Goal: Information Seeking & Learning: Learn about a topic

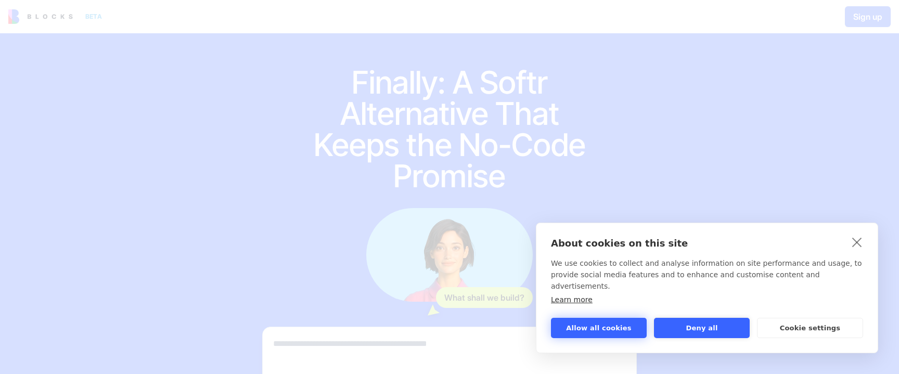
click at [608, 322] on button "Allow all cookies" at bounding box center [599, 328] width 96 height 20
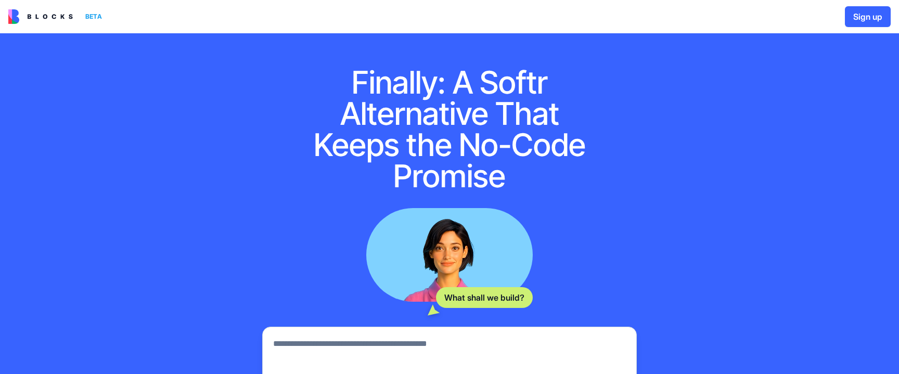
click at [66, 15] on img at bounding box center [40, 16] width 65 height 15
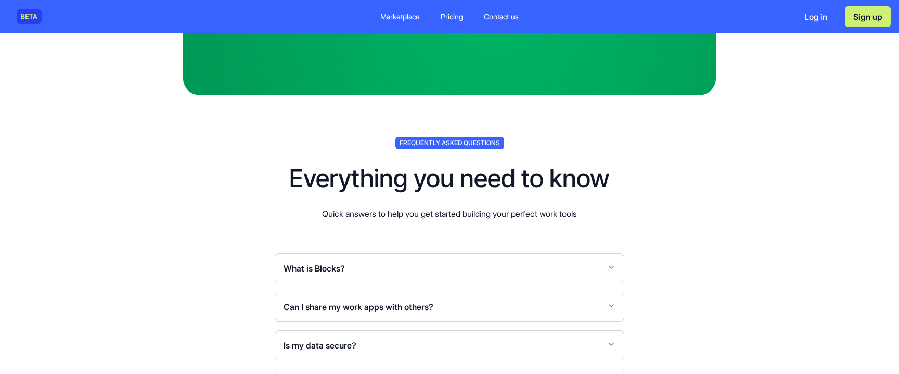
scroll to position [3712, 0]
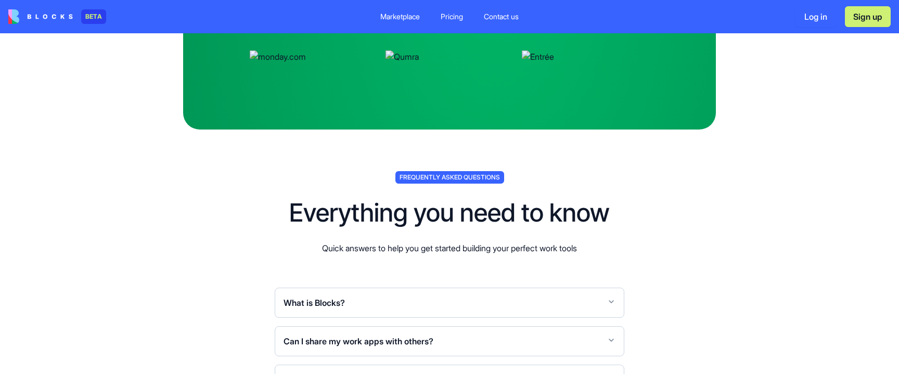
click at [452, 14] on div "Pricing" at bounding box center [452, 16] width 22 height 10
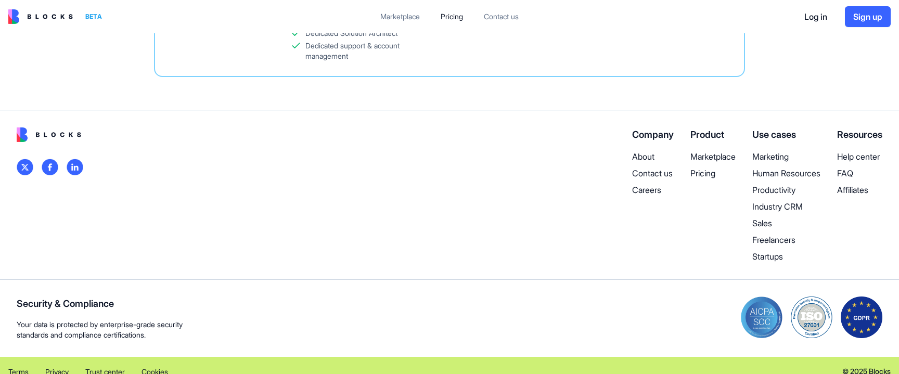
scroll to position [486, 0]
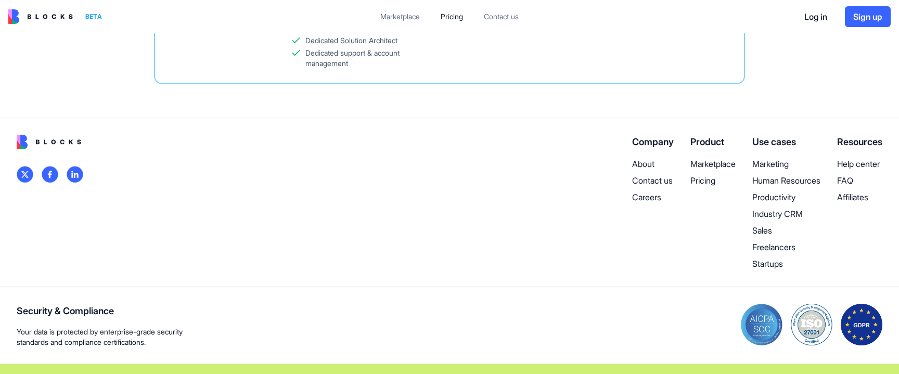
click at [777, 262] on p "Startups" at bounding box center [786, 264] width 68 height 12
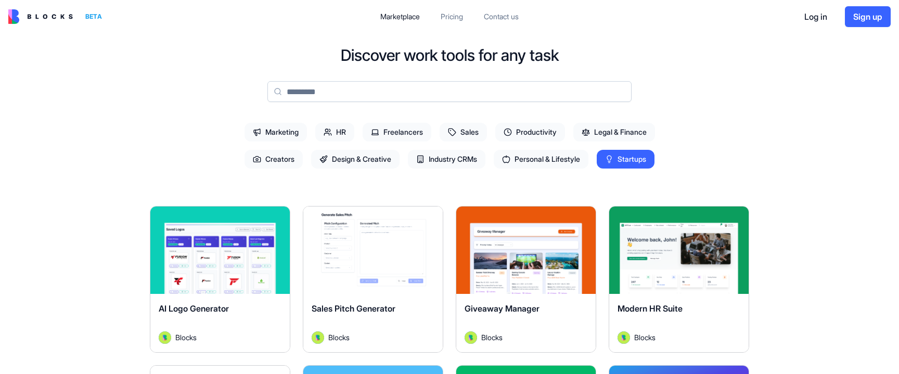
click at [399, 16] on div "Marketplace" at bounding box center [400, 16] width 40 height 10
click at [454, 17] on div "Pricing" at bounding box center [452, 16] width 22 height 10
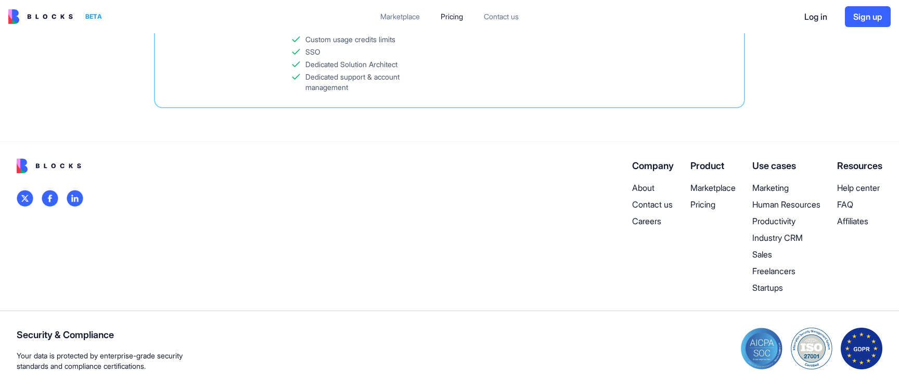
scroll to position [463, 0]
click at [840, 202] on p "FAQ" at bounding box center [859, 204] width 45 height 12
